Goal: Task Accomplishment & Management: Manage account settings

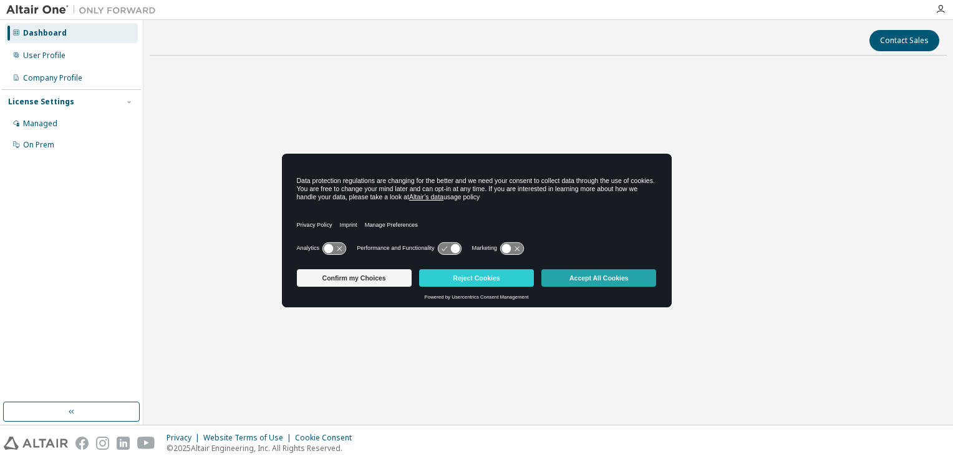
click at [591, 274] on button "Accept All Cookies" at bounding box center [599, 277] width 115 height 17
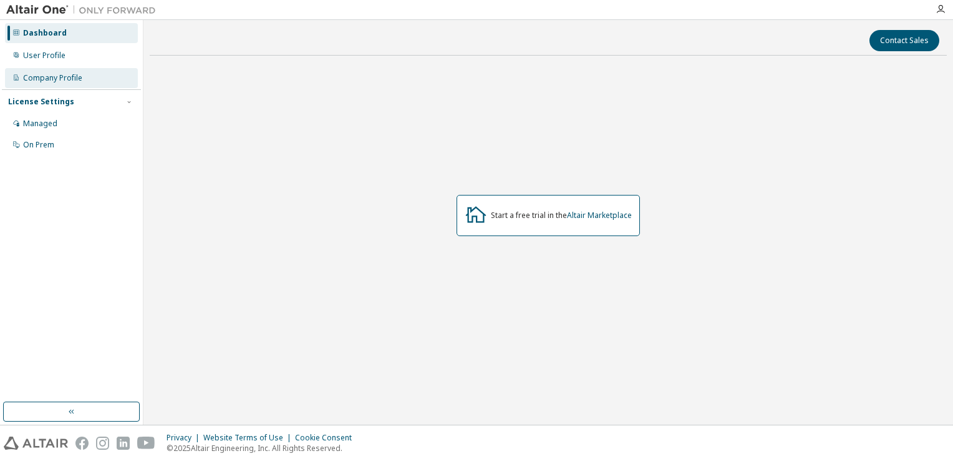
click at [52, 80] on div "Company Profile" at bounding box center [52, 78] width 59 height 10
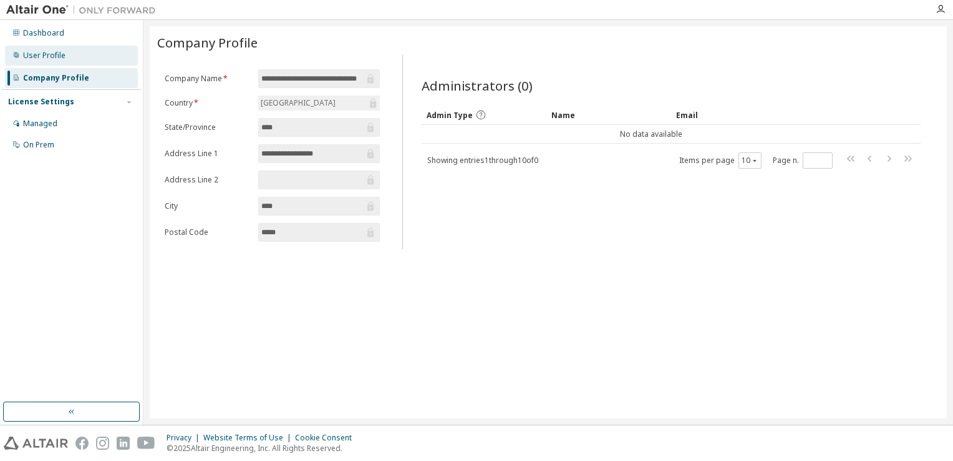
click at [87, 51] on div "User Profile" at bounding box center [71, 56] width 133 height 20
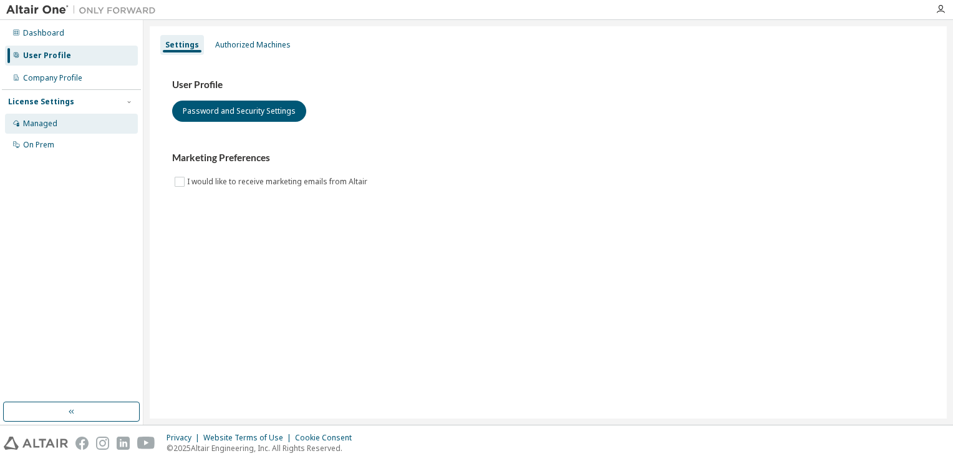
click at [55, 121] on div "Managed" at bounding box center [40, 124] width 34 height 10
